Goal: Navigation & Orientation: Find specific page/section

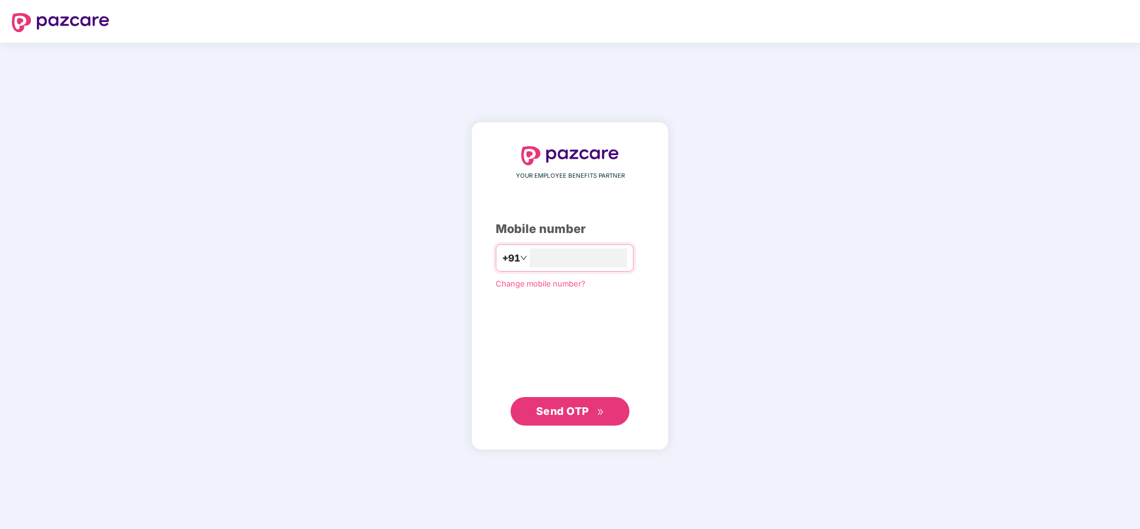
type input "**********"
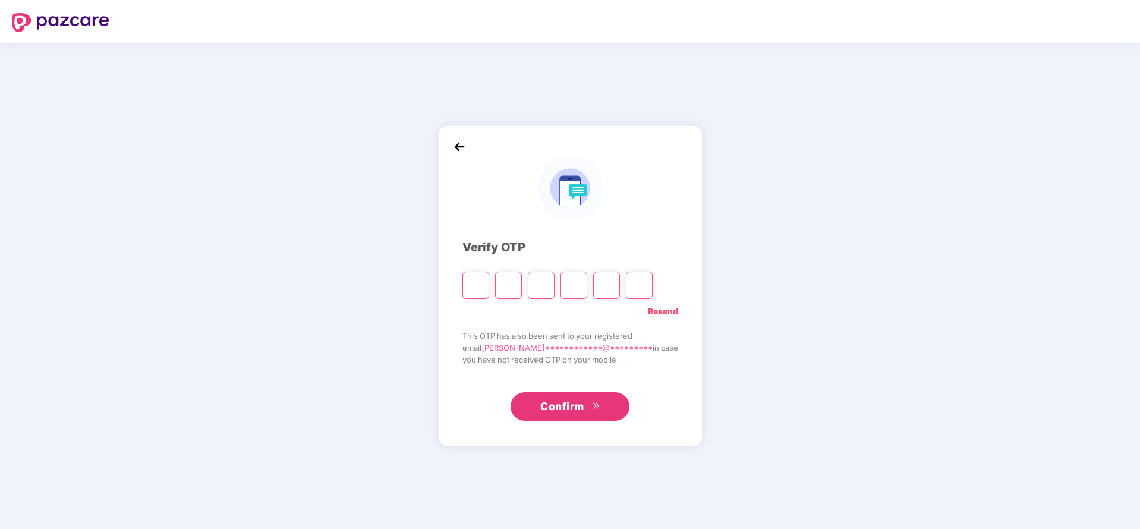
type input "*"
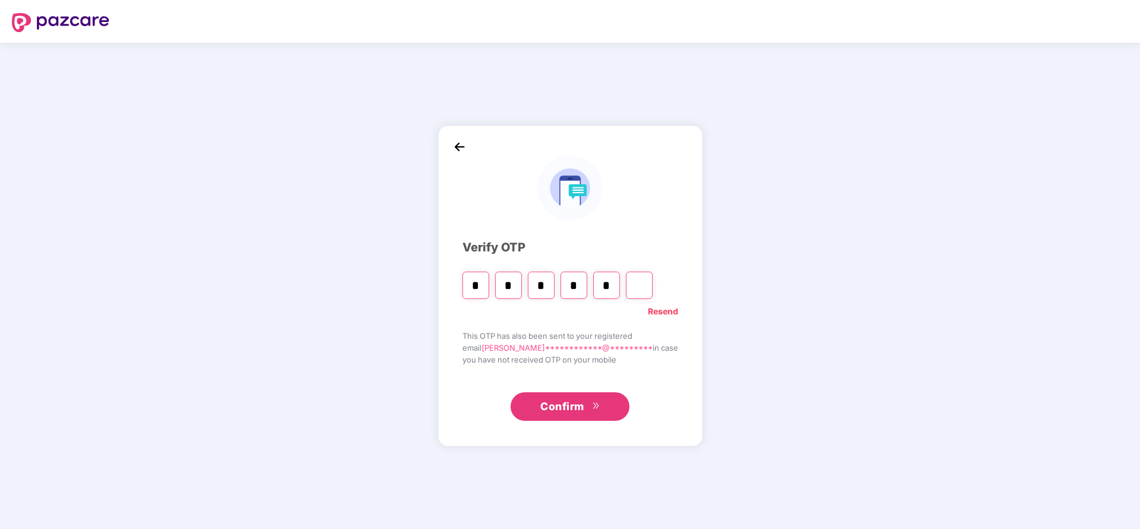
type input "*"
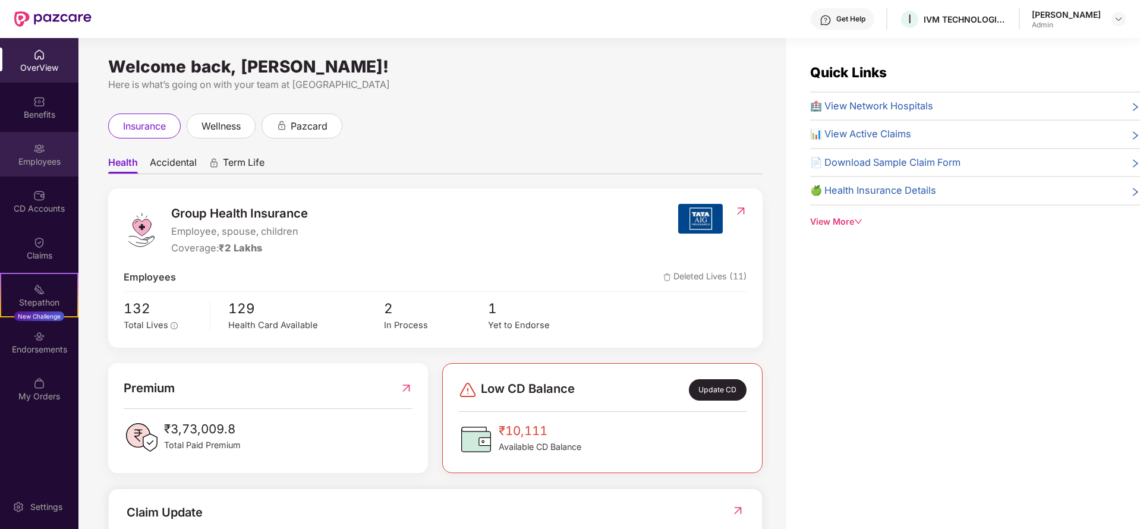
click at [49, 166] on div "Employees" at bounding box center [39, 162] width 78 height 12
